Goal: Task Accomplishment & Management: Complete application form

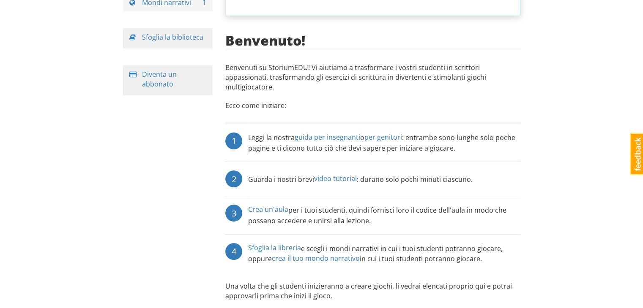
scroll to position [110, 0]
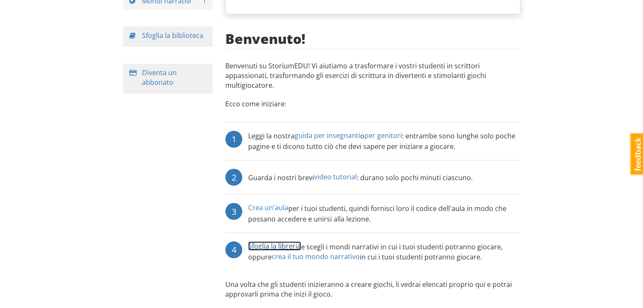
click at [270, 242] on font "Sfoglia la libreria" at bounding box center [274, 246] width 53 height 9
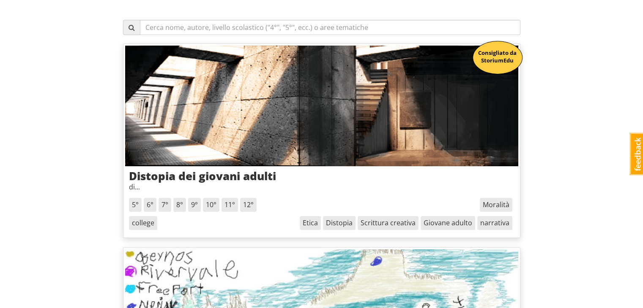
scroll to position [100, 0]
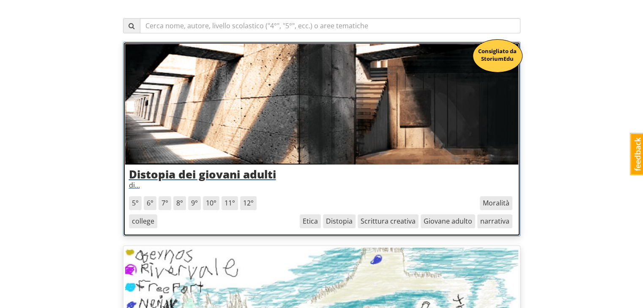
click at [135, 188] on font "di" at bounding box center [132, 185] width 6 height 9
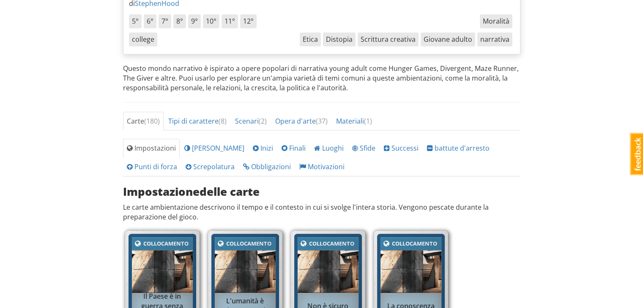
scroll to position [191, 0]
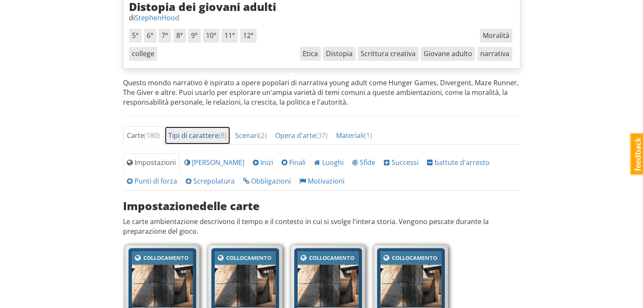
click at [197, 134] on font "Tipi di carattere" at bounding box center [193, 135] width 50 height 9
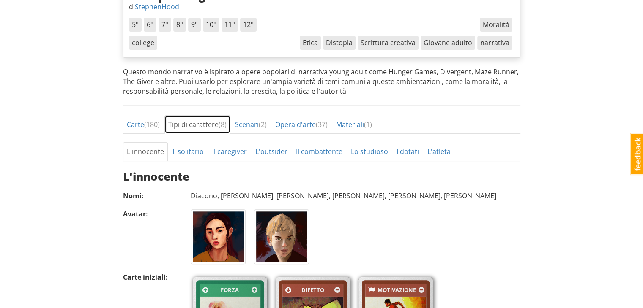
scroll to position [201, 0]
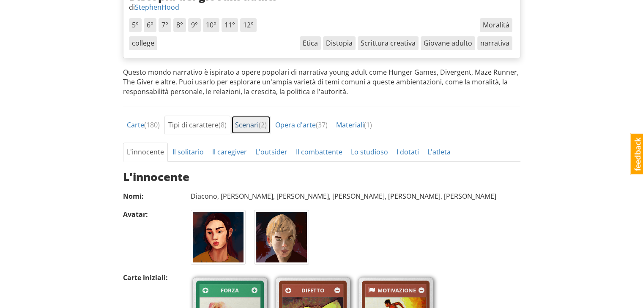
click at [253, 116] on link "Scenari ( 2 )" at bounding box center [250, 125] width 39 height 19
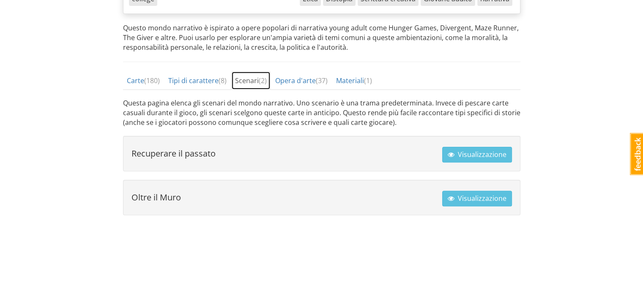
scroll to position [246, 0]
click at [306, 82] on font "Opera d'arte" at bounding box center [295, 80] width 41 height 9
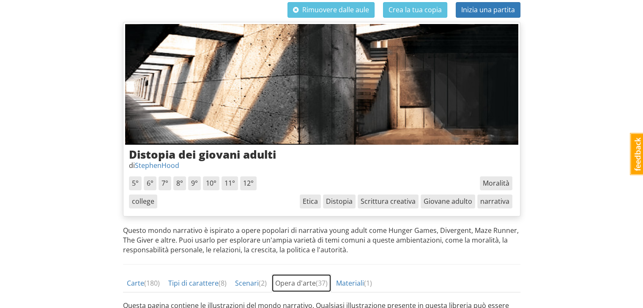
scroll to position [0, 0]
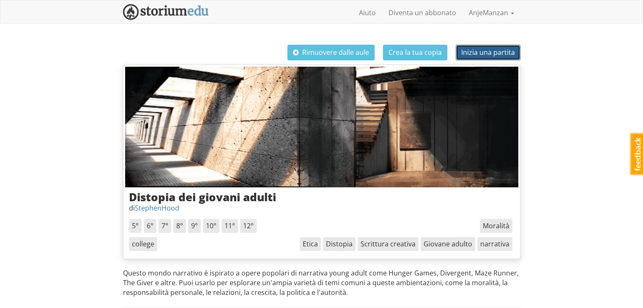
click at [491, 53] on font "Inizia una partita" at bounding box center [488, 52] width 54 height 9
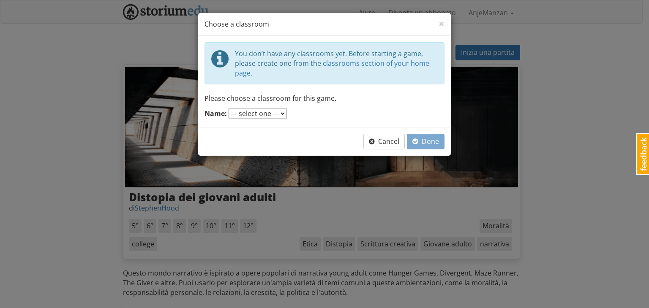
click at [269, 114] on select "--- select one ---" at bounding box center [258, 113] width 58 height 11
click at [401, 141] on button "Cancel" at bounding box center [383, 142] width 41 height 16
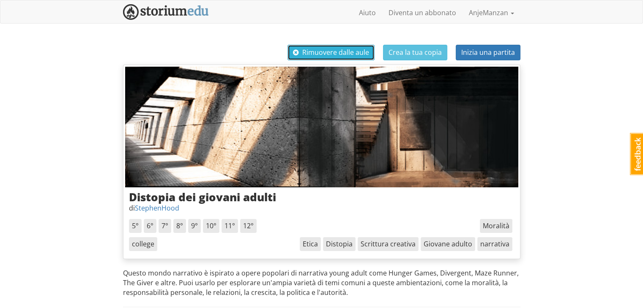
click at [327, 52] on font "Rimuovere dalle aule" at bounding box center [335, 52] width 67 height 9
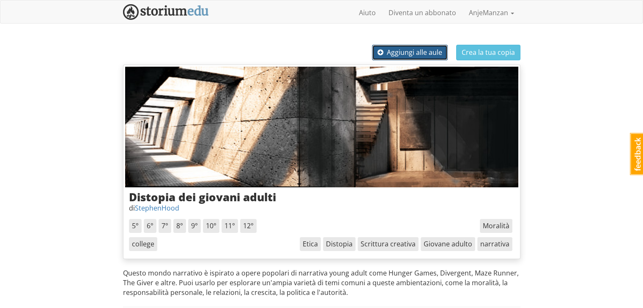
click at [396, 55] on font "Aggiungi alle aule" at bounding box center [414, 52] width 55 height 9
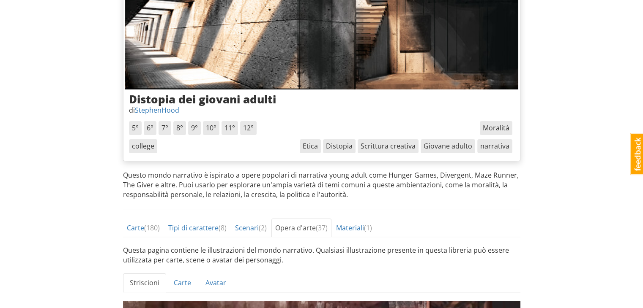
scroll to position [150, 0]
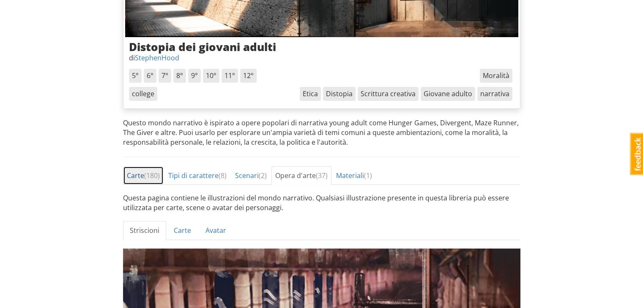
click at [134, 171] on font "Carte" at bounding box center [135, 175] width 17 height 9
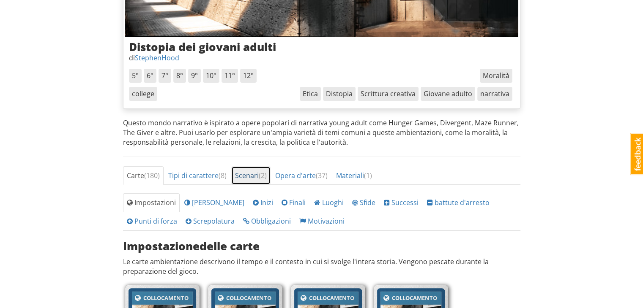
click at [259, 171] on font "Scenari" at bounding box center [247, 175] width 24 height 9
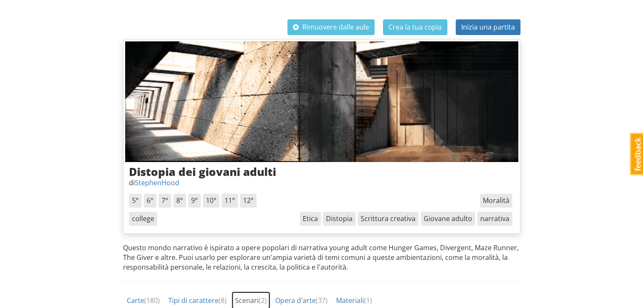
scroll to position [0, 0]
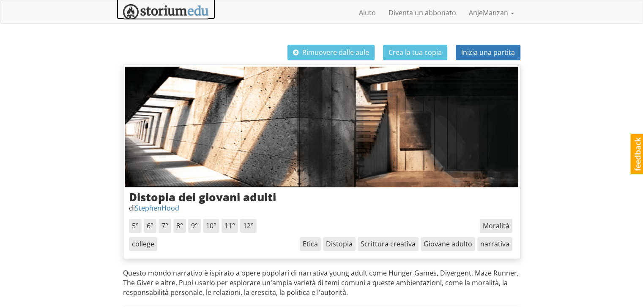
click at [157, 10] on img at bounding box center [166, 12] width 86 height 16
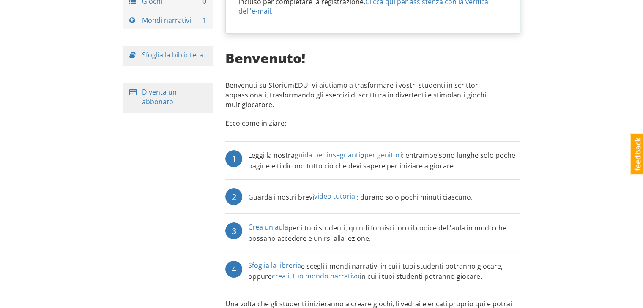
scroll to position [100, 0]
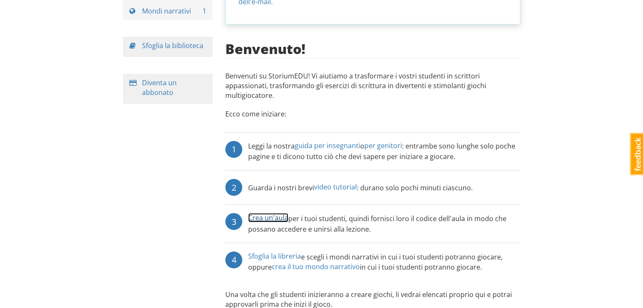
click at [271, 213] on font "Crea un'aula" at bounding box center [268, 217] width 40 height 9
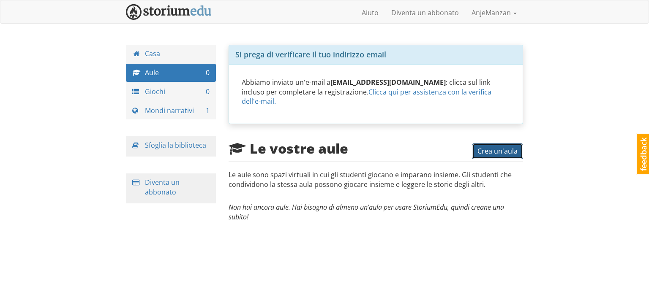
click at [490, 147] on font "Crea un'aula" at bounding box center [497, 151] width 40 height 9
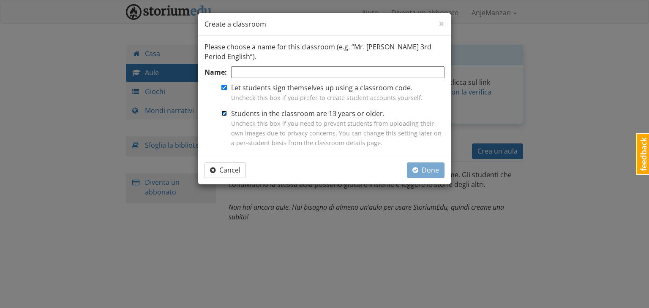
click at [225, 113] on input "Students in the classroom are 13 years or older. Uncheck this box if you need t…" at bounding box center [223, 113] width 5 height 5
checkbox input "false"
click at [254, 69] on input "Name:" at bounding box center [337, 72] width 213 height 12
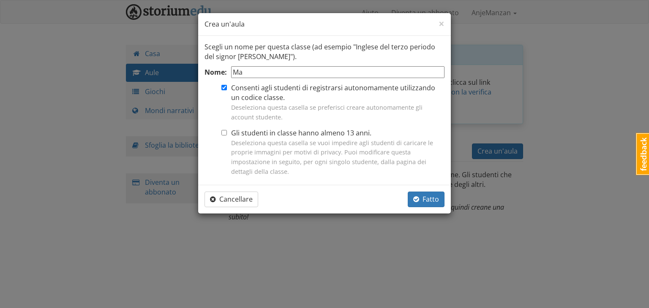
type input "M"
type input "Scrittura creativa"
click at [423, 202] on font "Fatto" at bounding box center [431, 199] width 16 height 9
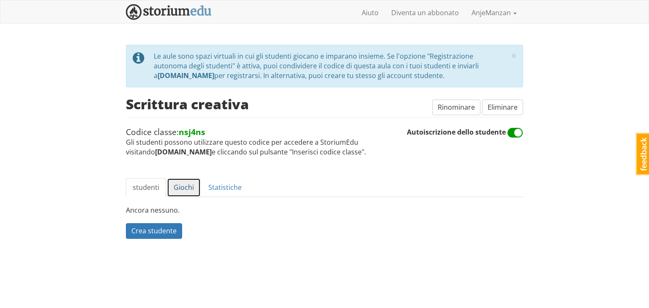
click at [185, 186] on font "Giochi" at bounding box center [184, 187] width 20 height 9
click at [158, 231] on font "Crea un gioco" at bounding box center [153, 230] width 44 height 9
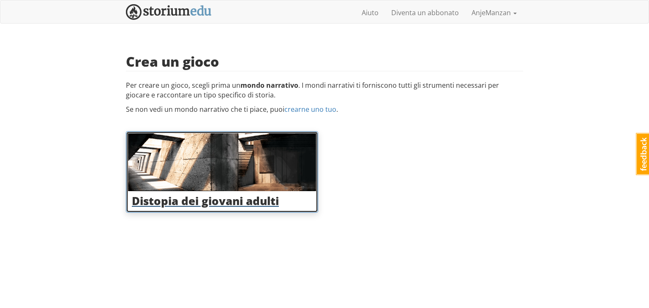
click at [210, 174] on img at bounding box center [222, 163] width 188 height 58
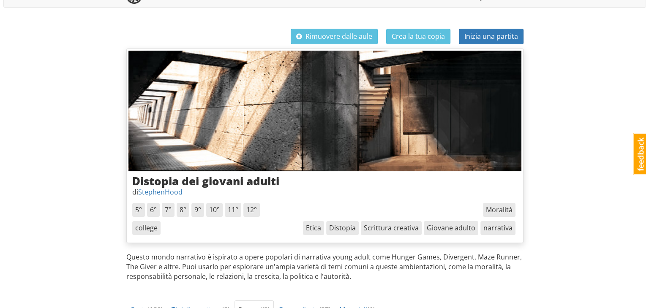
scroll to position [16, 0]
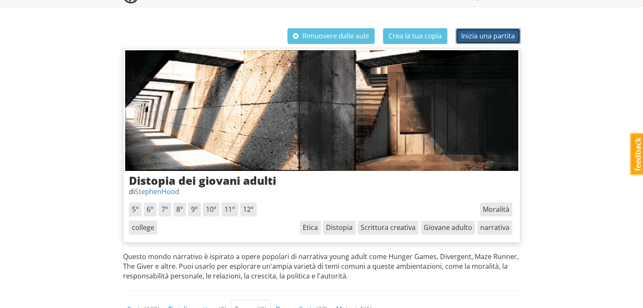
click at [479, 36] on font "Inizia una partita" at bounding box center [488, 35] width 54 height 9
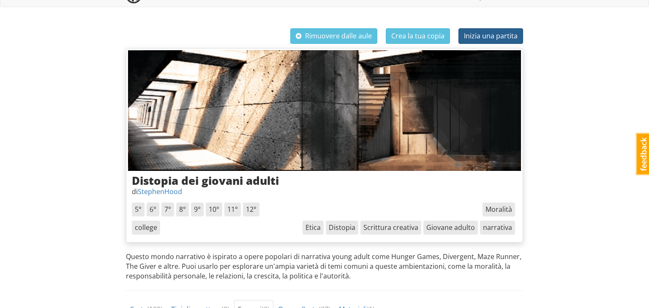
select select "ck8q10"
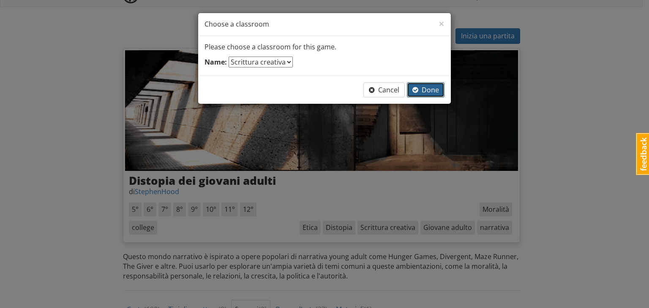
click at [435, 89] on span "Done" at bounding box center [425, 89] width 27 height 9
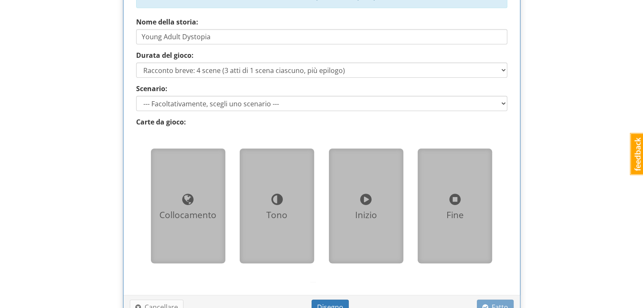
scroll to position [445, 0]
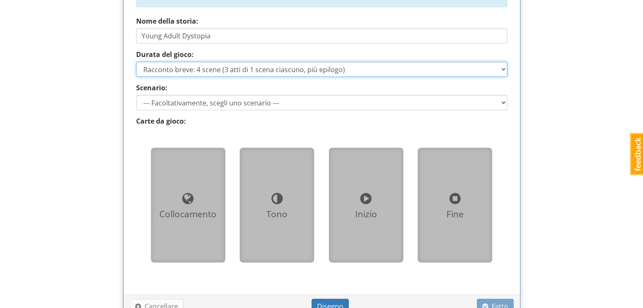
click at [220, 72] on select "Racconto breve: 4 scene (3 atti di 1 scena ciascuno, più epilogo) Storia media:…" at bounding box center [321, 69] width 371 height 15
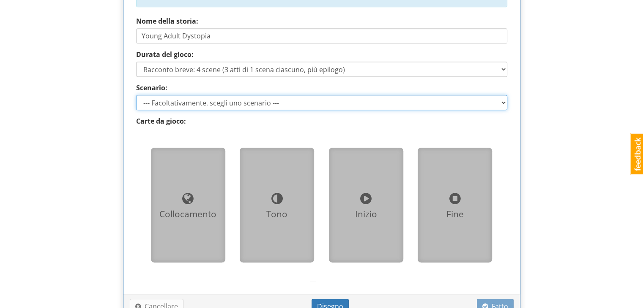
click at [220, 104] on select "--- Facoltativamente, scegli uno scenario --- Recuperare il passato Oltre il Mu…" at bounding box center [321, 102] width 371 height 15
select select "d_scenario_1"
click at [136, 95] on select "--- Facoltativamente, scegli uno scenario --- Recuperare il passato Oltre il Mu…" at bounding box center [321, 102] width 371 height 15
type input "Recovering the Past"
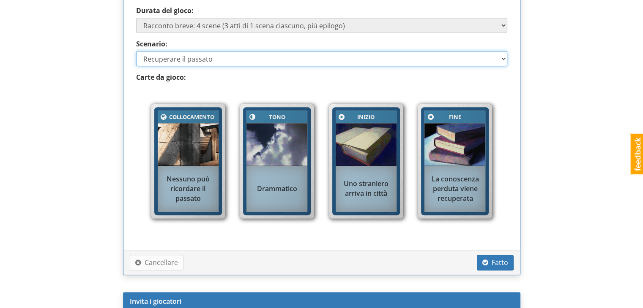
scroll to position [498, 0]
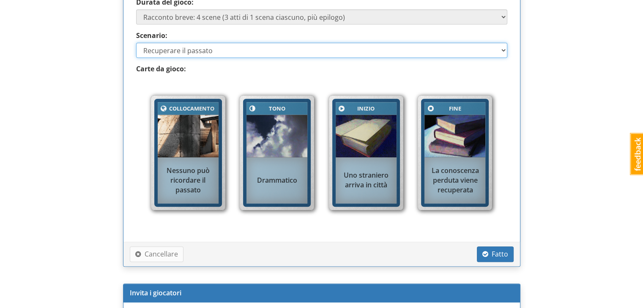
click at [215, 52] on select "--- Facoltativamente, scegli uno scenario --- Recuperare il passato Oltre il Mu…" at bounding box center [321, 50] width 371 height 15
select select "d_scenario_2"
click at [136, 43] on select "--- Facoltativamente, scegli uno scenario --- Recuperare il passato Oltre il Mu…" at bounding box center [321, 50] width 371 height 15
type input "Beyond the Wall"
click at [183, 48] on select "--- Facoltativamente, scegli uno scenario --- Recuperare il passato Oltre il Mu…" at bounding box center [321, 50] width 371 height 15
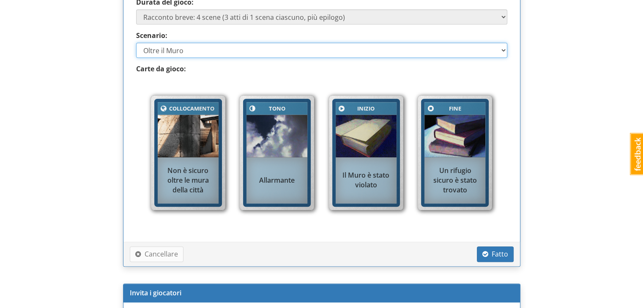
select select "d_scenario_1"
click at [136, 43] on select "--- Facoltativamente, scegli uno scenario --- Recuperare il passato Oltre il Mu…" at bounding box center [321, 50] width 371 height 15
type input "Recovering the Past"
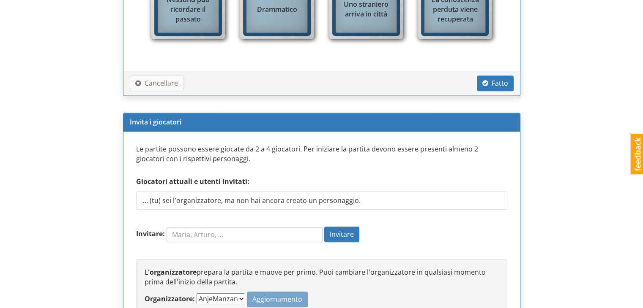
scroll to position [669, 0]
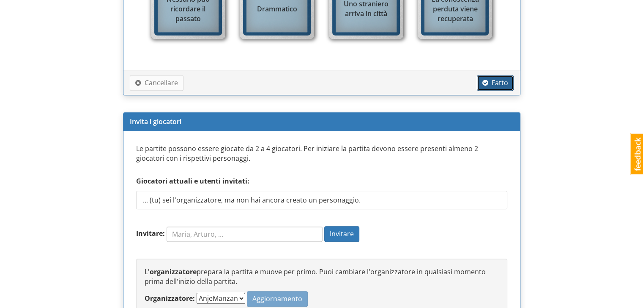
click at [498, 81] on font "Fatto" at bounding box center [499, 82] width 16 height 9
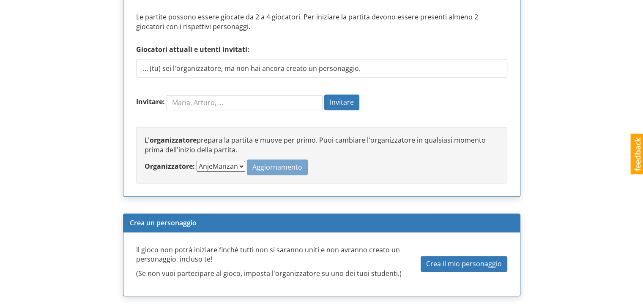
scroll to position [621, 0]
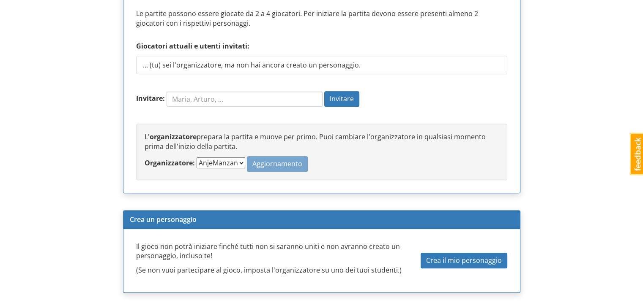
click at [237, 162] on select "AnjeManzan" at bounding box center [220, 163] width 49 height 11
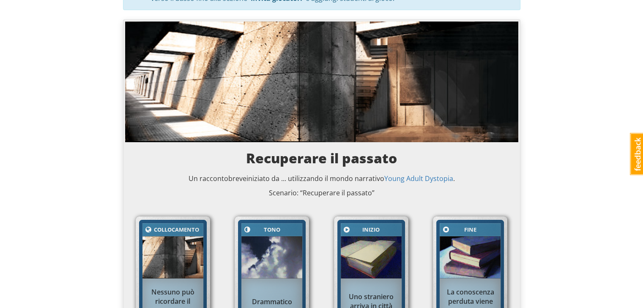
scroll to position [0, 0]
